Goal: Task Accomplishment & Management: Use online tool/utility

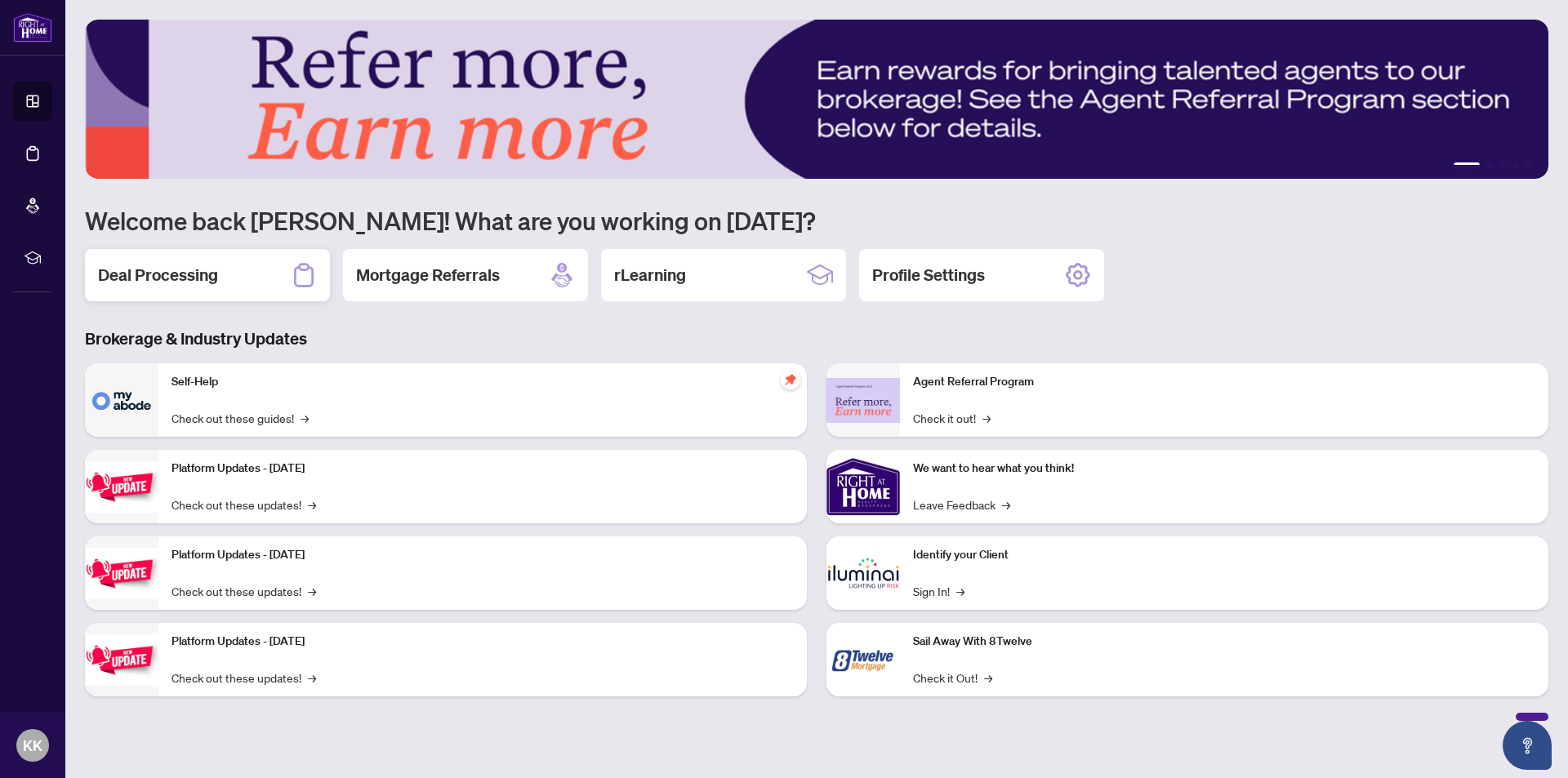
click at [199, 277] on h2 "Deal Processing" at bounding box center [158, 275] width 120 height 23
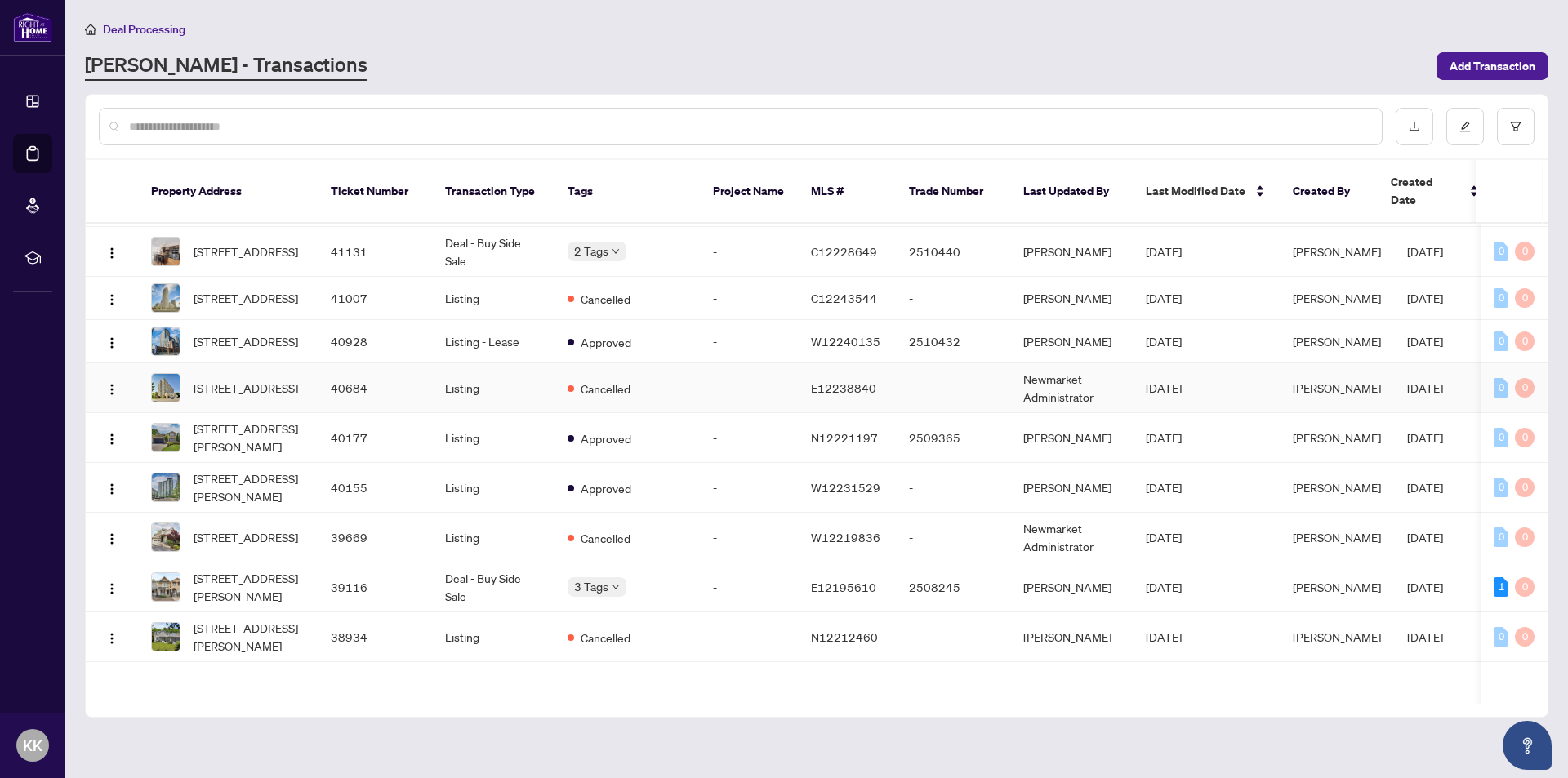
scroll to position [675, 0]
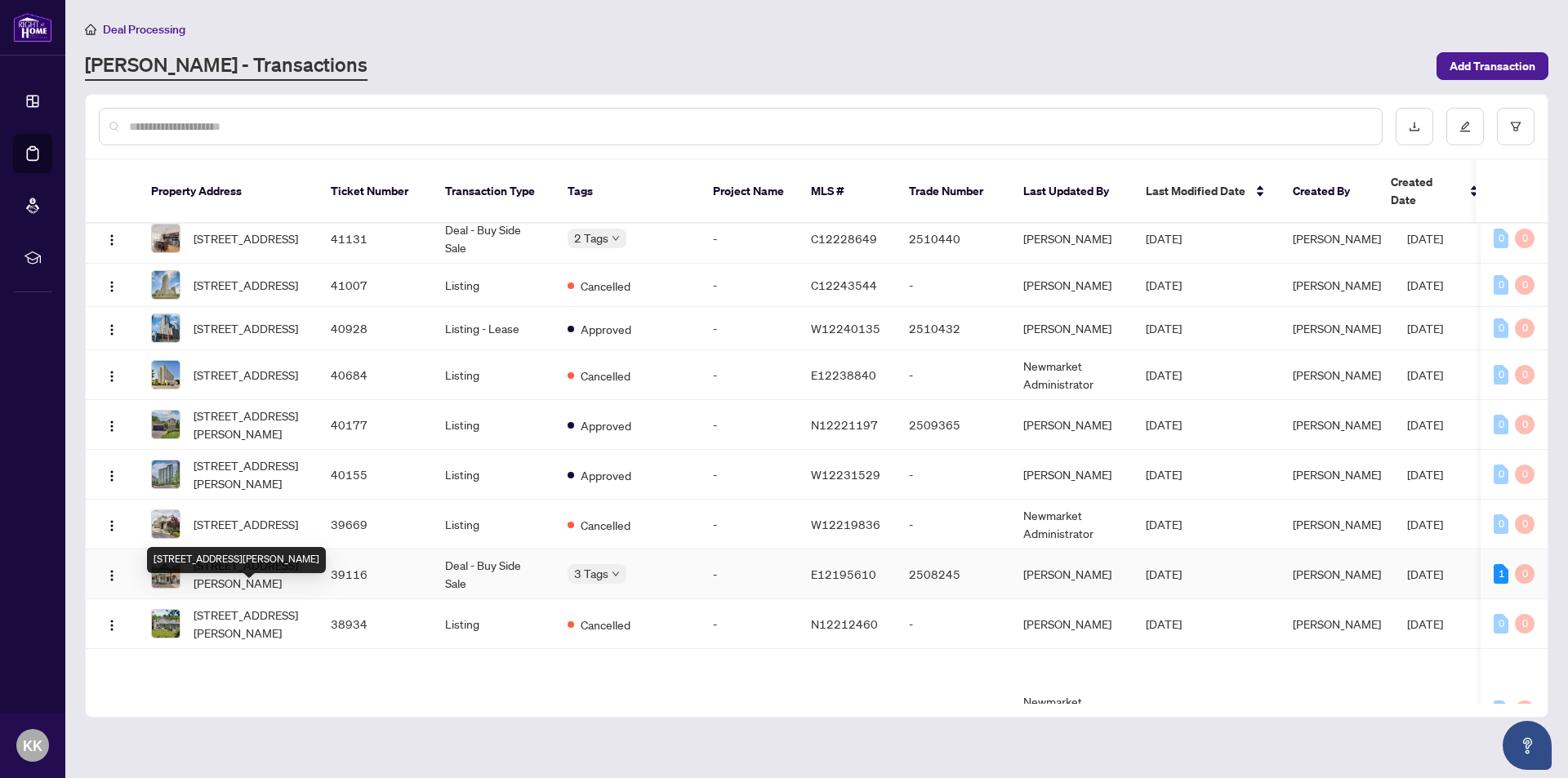
click at [243, 590] on span "[STREET_ADDRESS][PERSON_NAME]" at bounding box center [249, 574] width 111 height 36
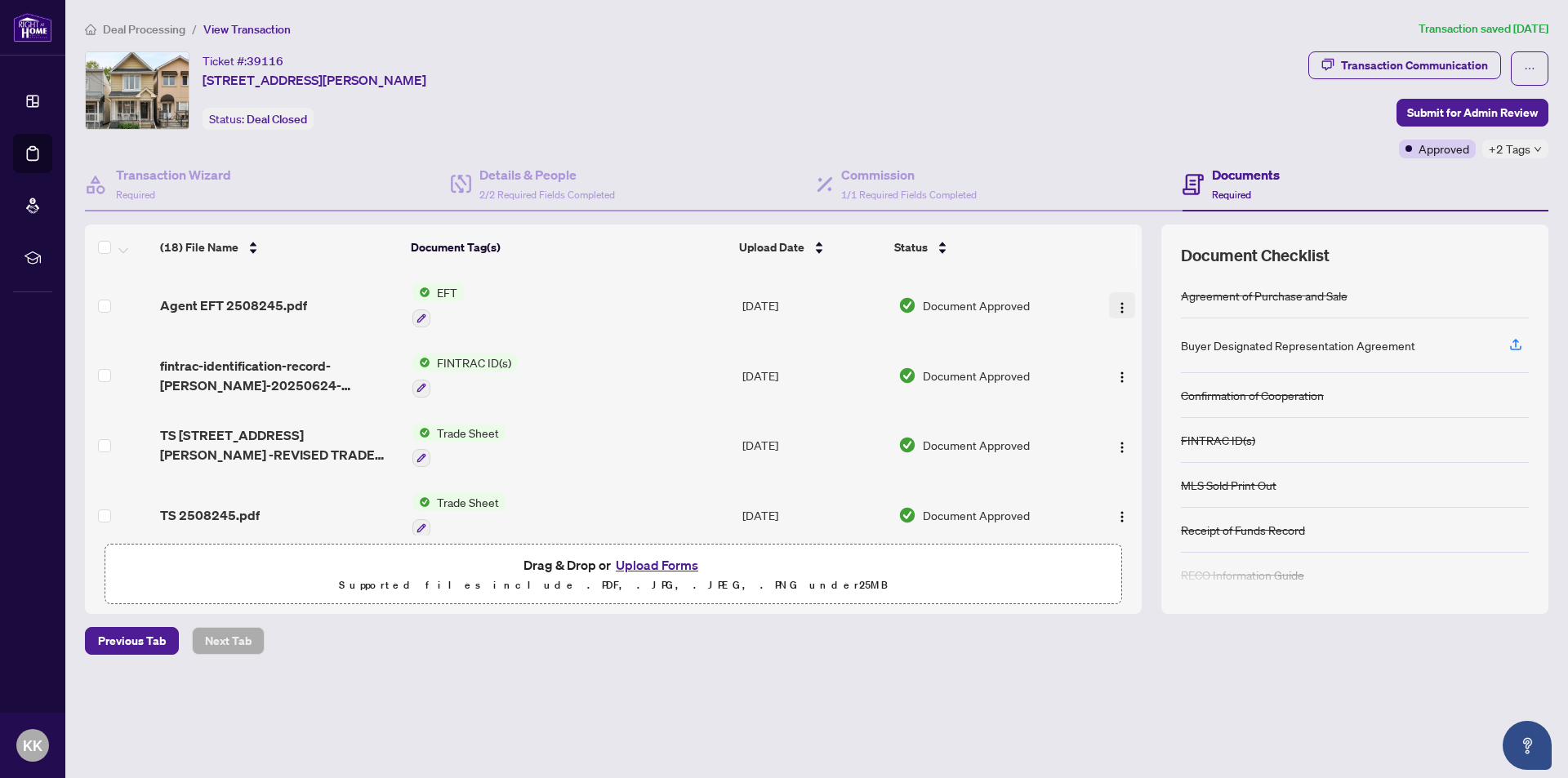
click at [1118, 305] on img "button" at bounding box center [1122, 307] width 13 height 13
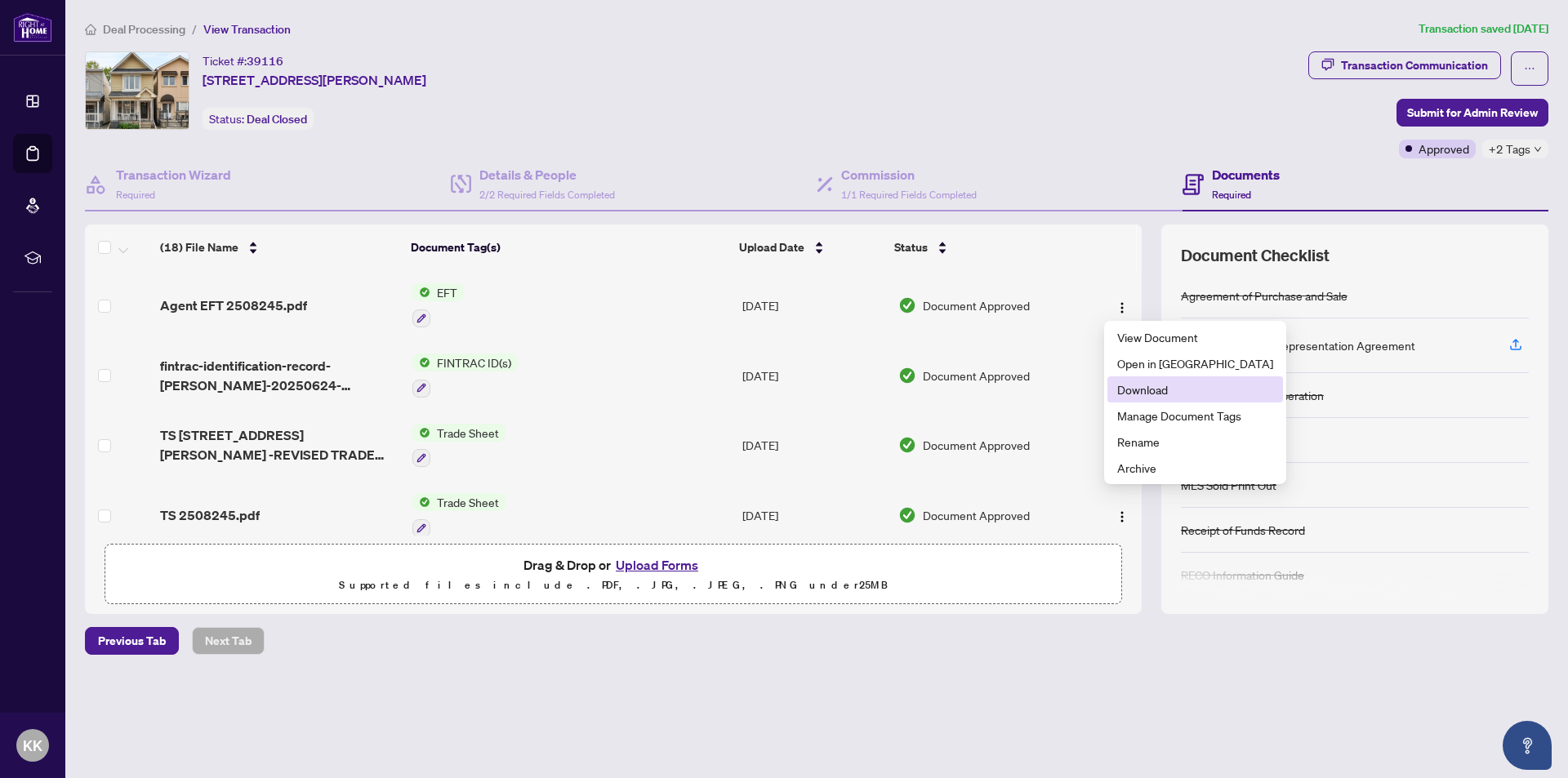
click at [1142, 386] on span "Download" at bounding box center [1195, 389] width 156 height 18
